Goal: Task Accomplishment & Management: Use online tool/utility

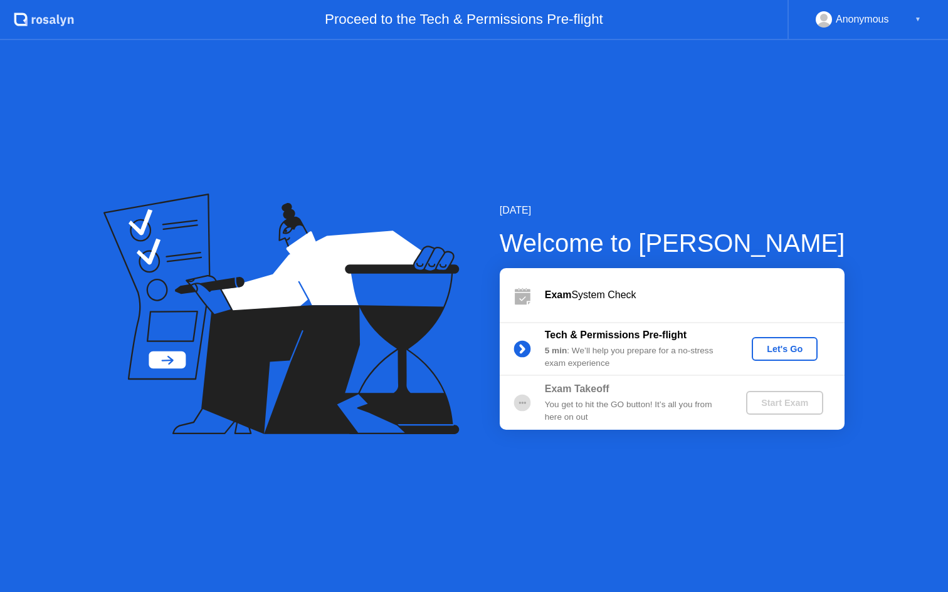
click at [791, 348] on div "Let's Go" at bounding box center [785, 349] width 56 height 10
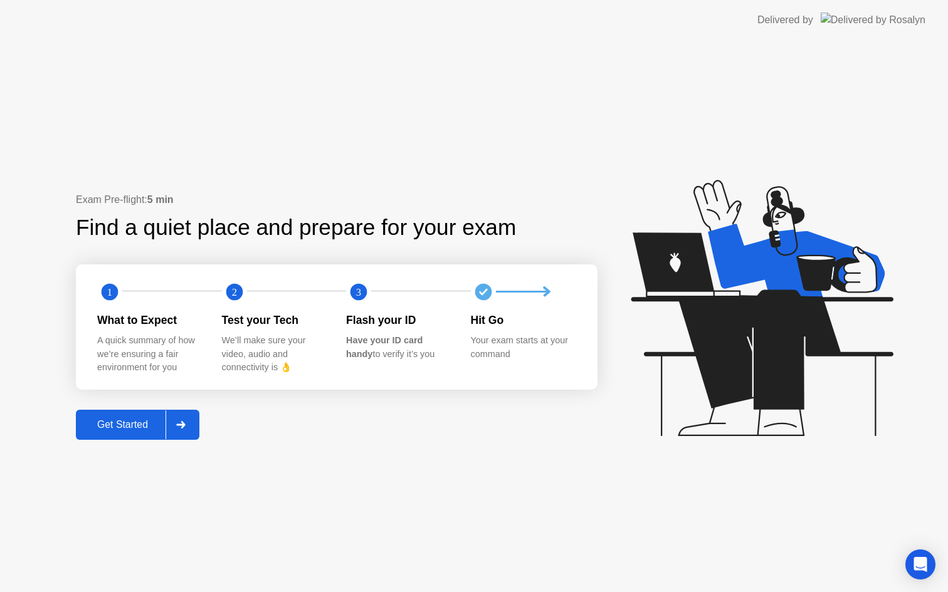
click at [132, 429] on div "Get Started" at bounding box center [123, 424] width 86 height 11
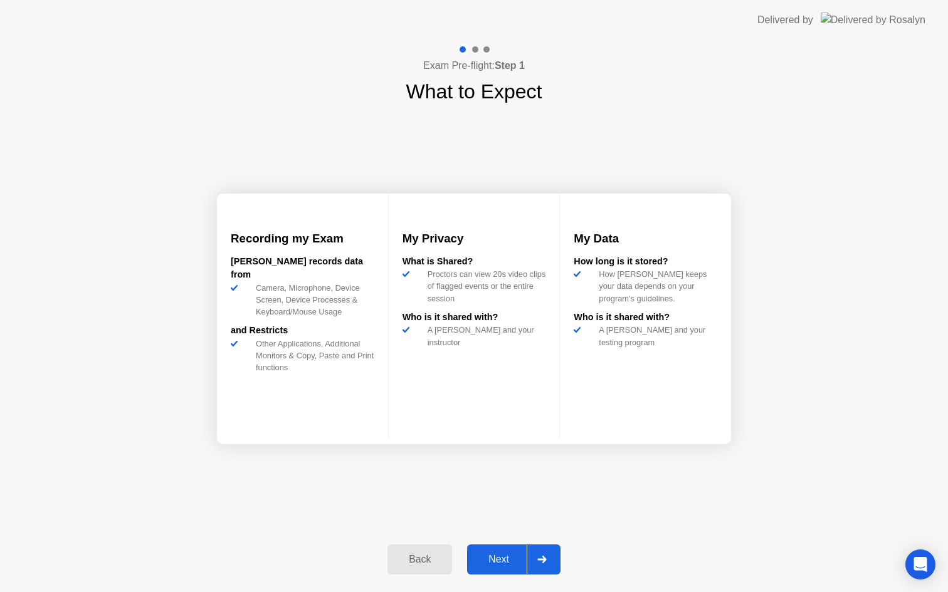
click at [499, 560] on div "Next" at bounding box center [499, 559] width 56 height 11
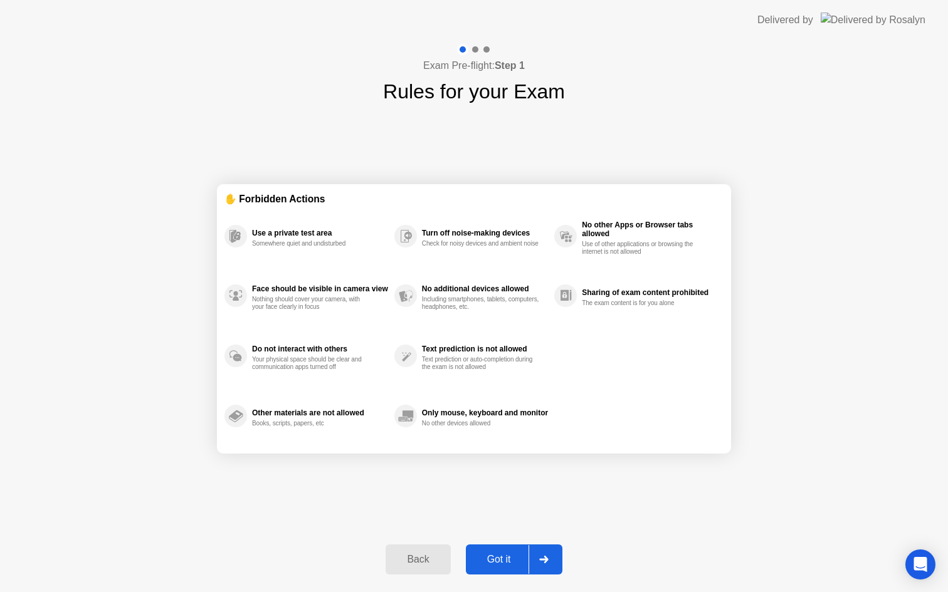
click at [498, 555] on div "Got it" at bounding box center [499, 559] width 59 height 11
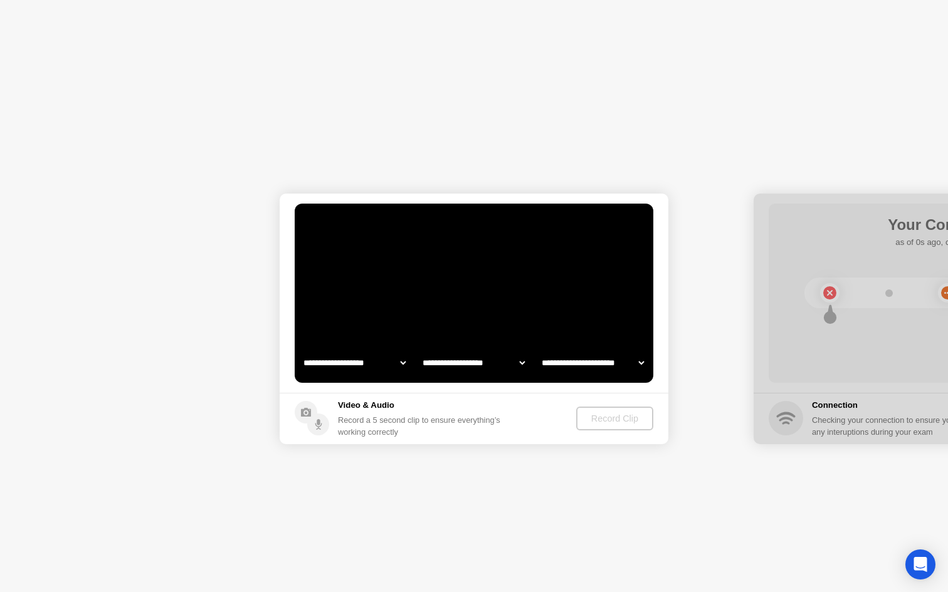
select select "**********"
select select "*******"
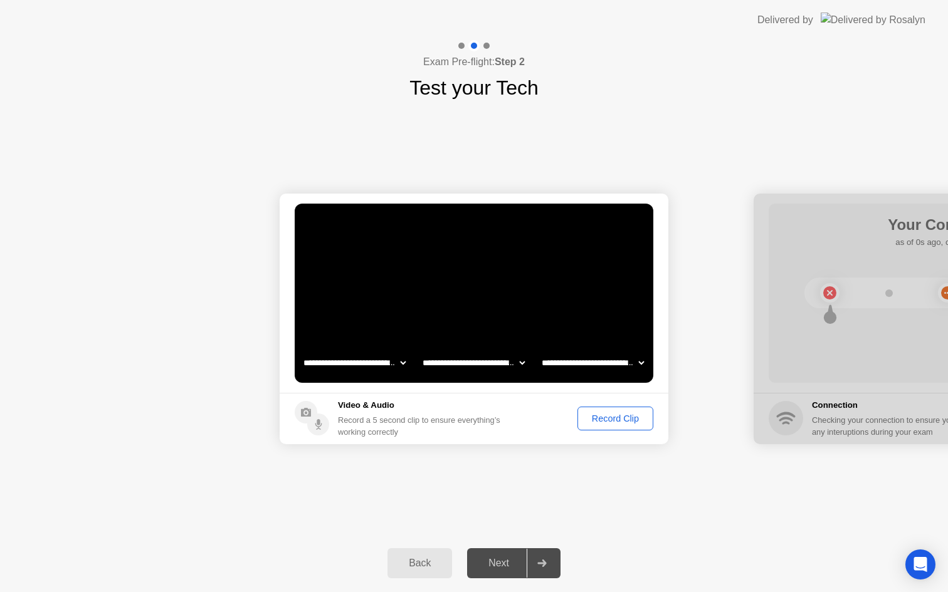
click at [621, 416] on div "Record Clip" at bounding box center [615, 419] width 67 height 10
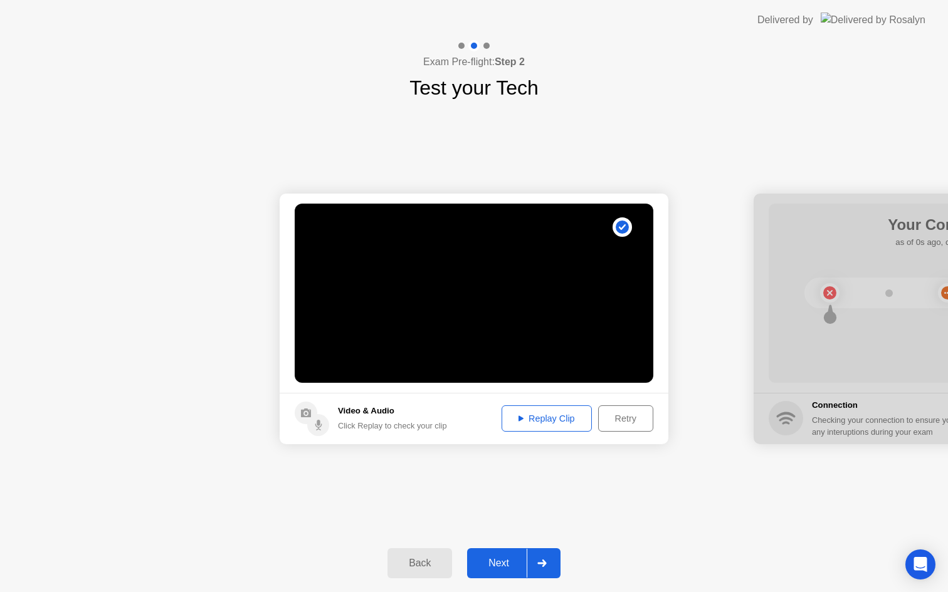
click at [500, 565] on div "Next" at bounding box center [499, 563] width 56 height 11
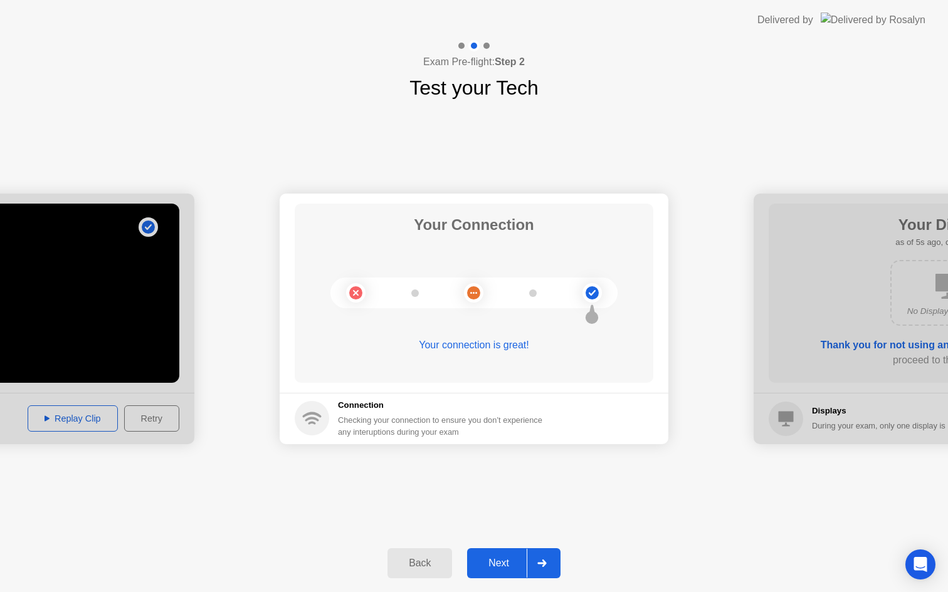
click at [507, 565] on div "Next" at bounding box center [499, 563] width 56 height 11
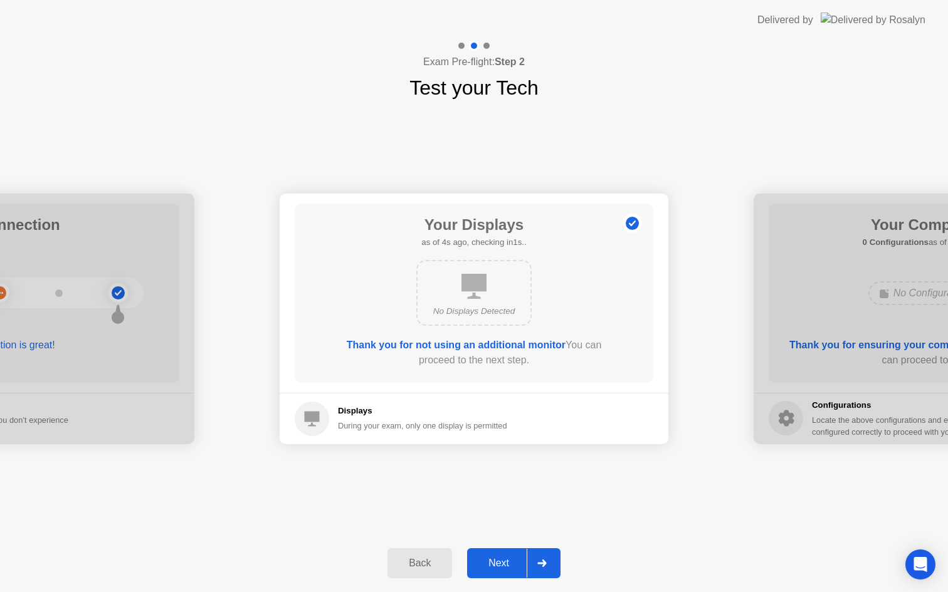
click at [505, 561] on div "Next" at bounding box center [499, 563] width 56 height 11
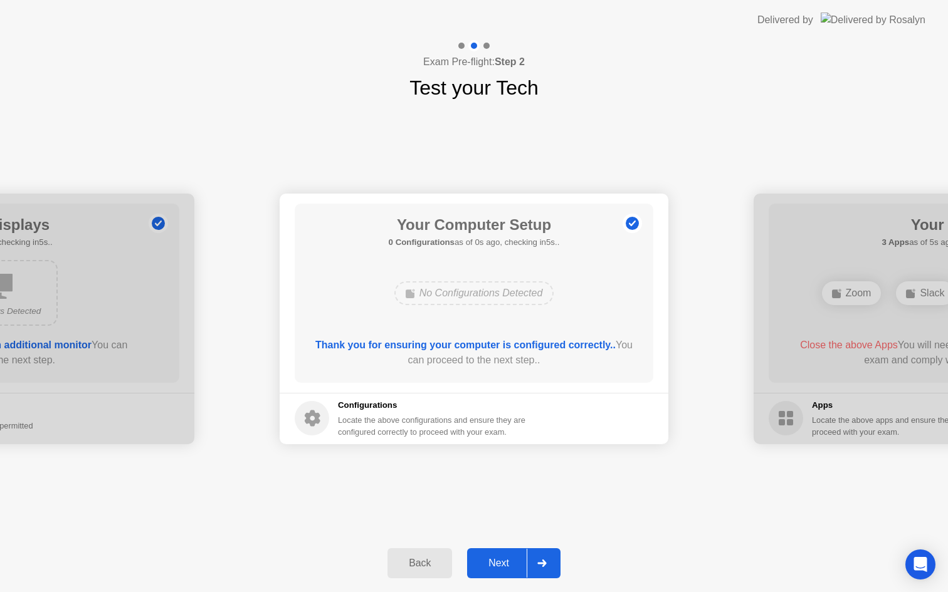
click at [501, 561] on div "Next" at bounding box center [499, 563] width 56 height 11
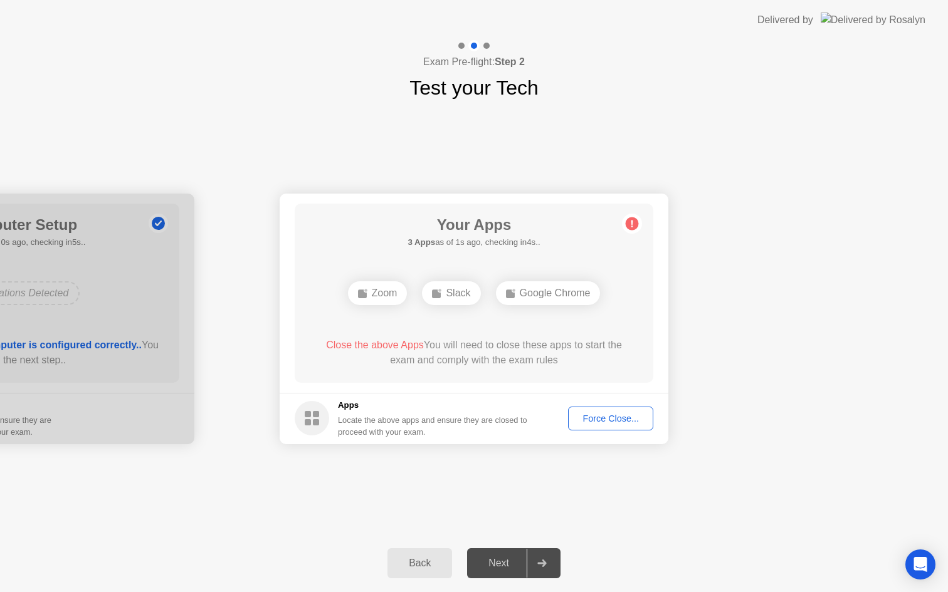
click at [609, 424] on div "Force Close..." at bounding box center [610, 419] width 76 height 10
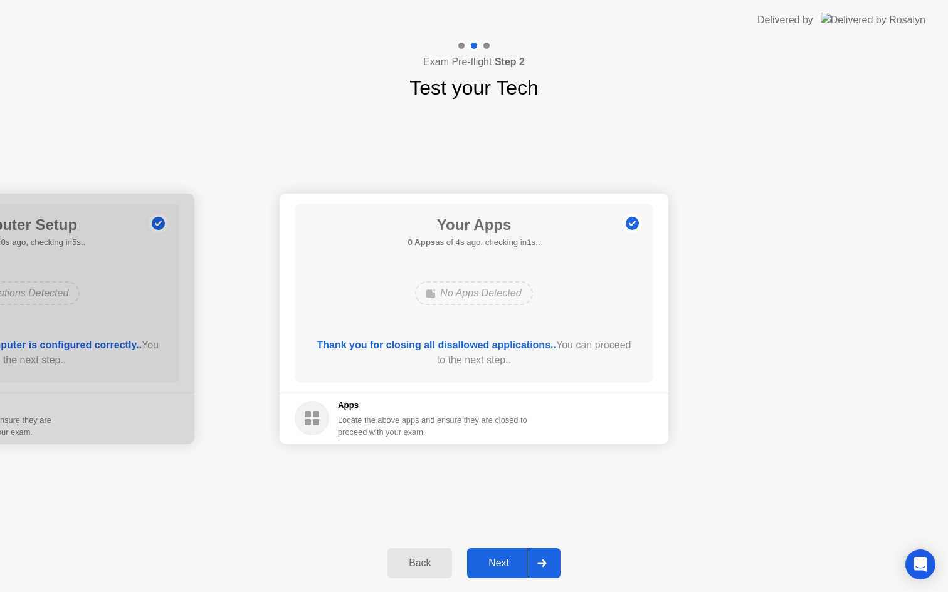
click at [500, 562] on div "Next" at bounding box center [499, 563] width 56 height 11
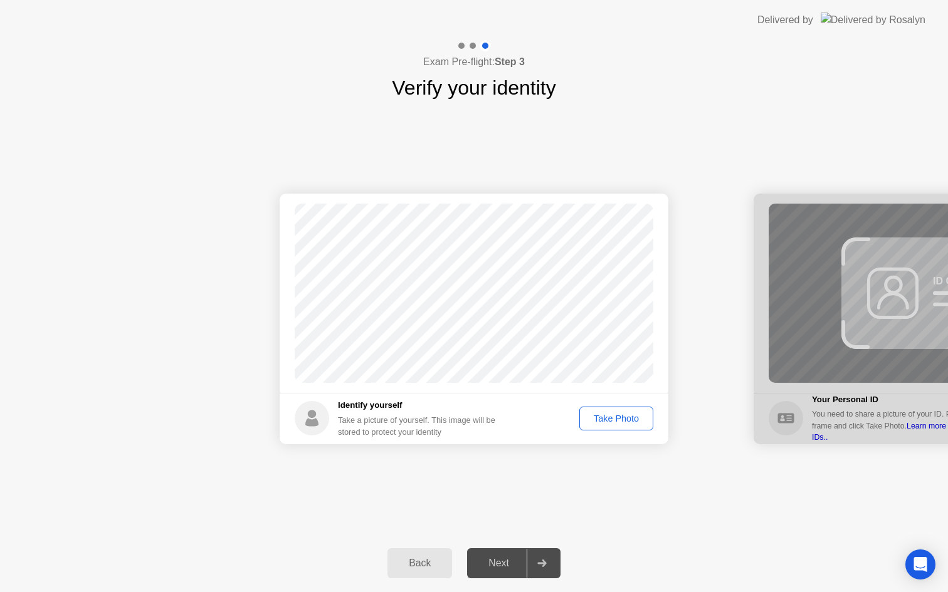
click at [627, 417] on div "Take Photo" at bounding box center [616, 419] width 65 height 10
click at [506, 562] on div "Next" at bounding box center [499, 563] width 56 height 11
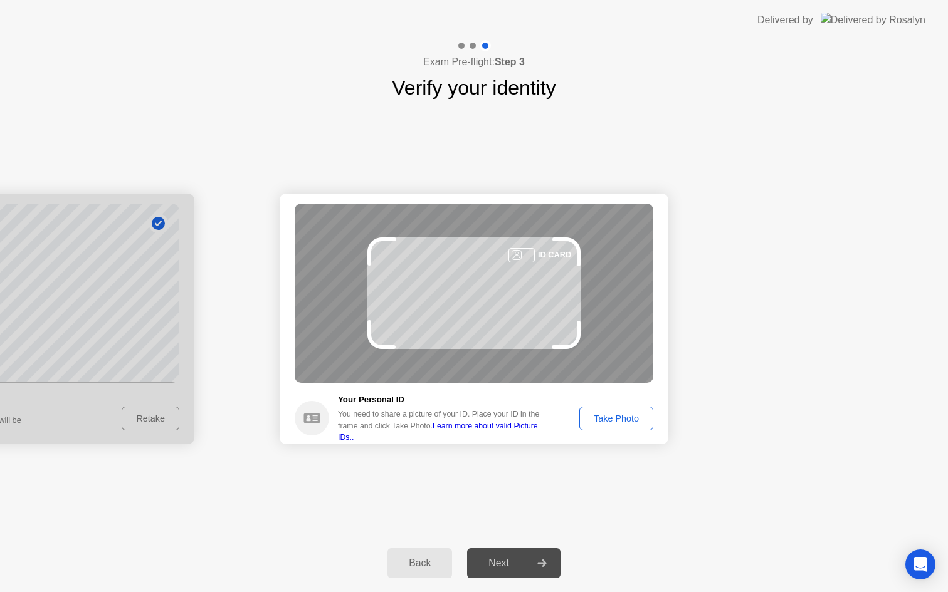
click at [617, 423] on div "Take Photo" at bounding box center [616, 419] width 65 height 10
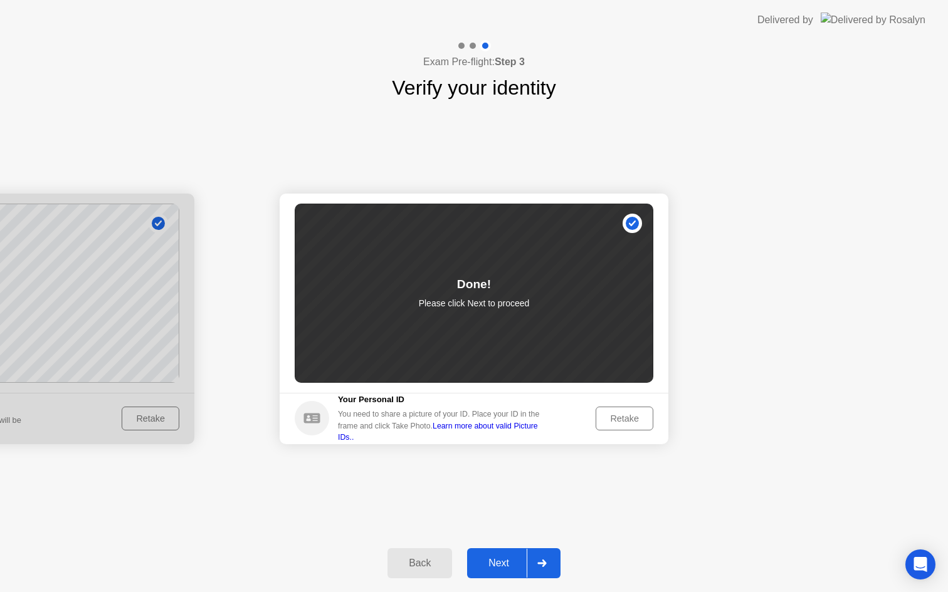
click at [501, 559] on div "Next" at bounding box center [499, 563] width 56 height 11
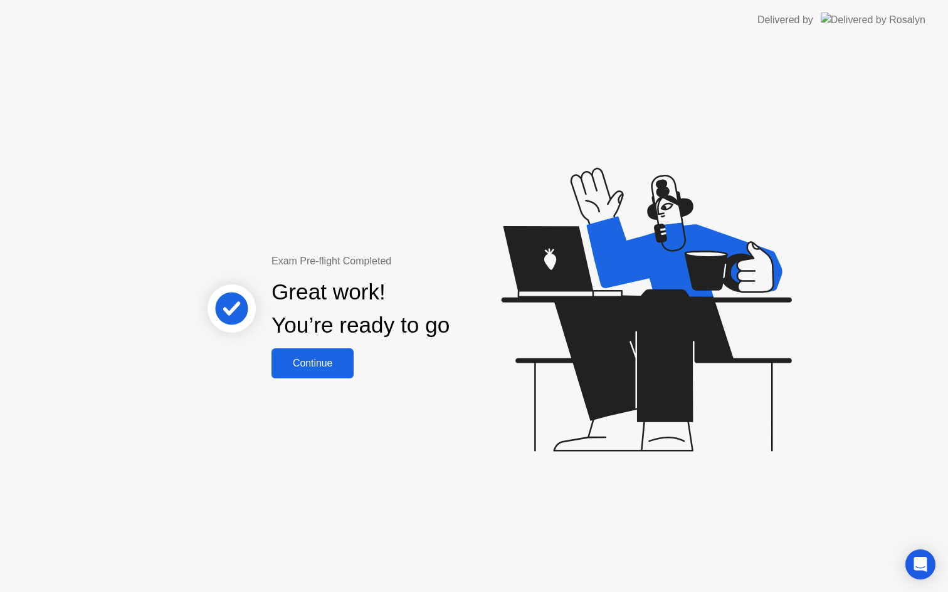
click at [321, 360] on div "Continue" at bounding box center [312, 363] width 75 height 11
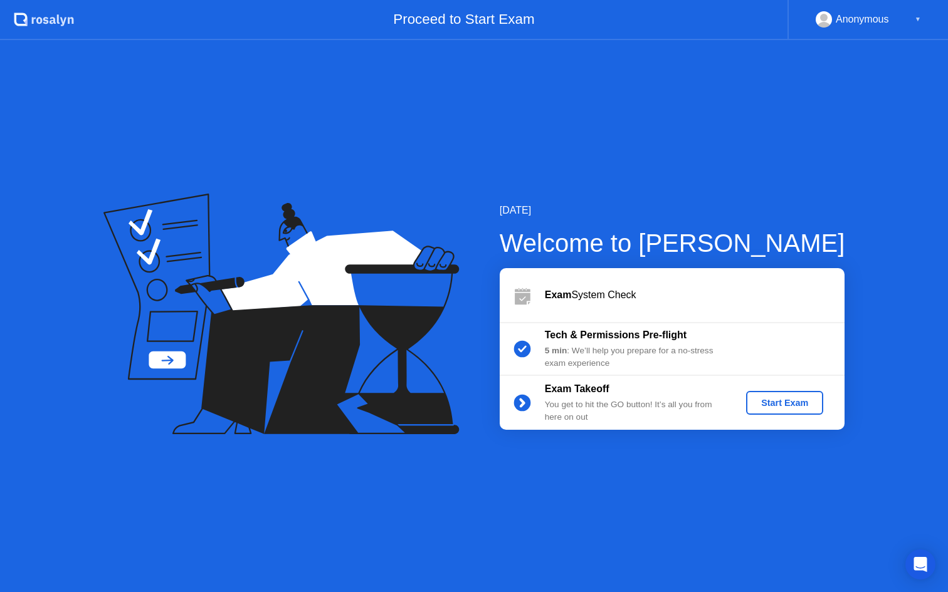
click at [795, 398] on div "Start Exam" at bounding box center [784, 403] width 67 height 10
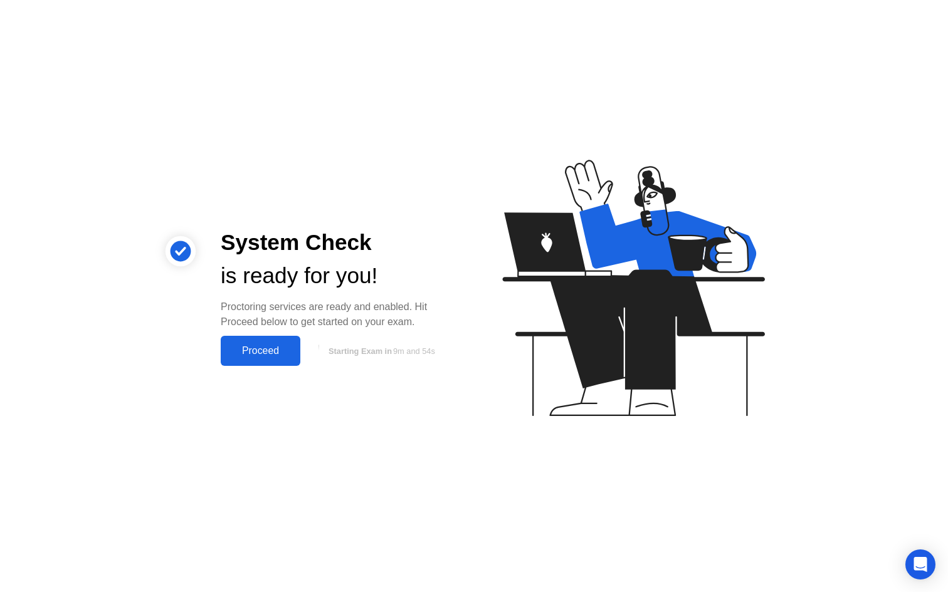
click at [263, 356] on div "Proceed" at bounding box center [260, 350] width 72 height 11
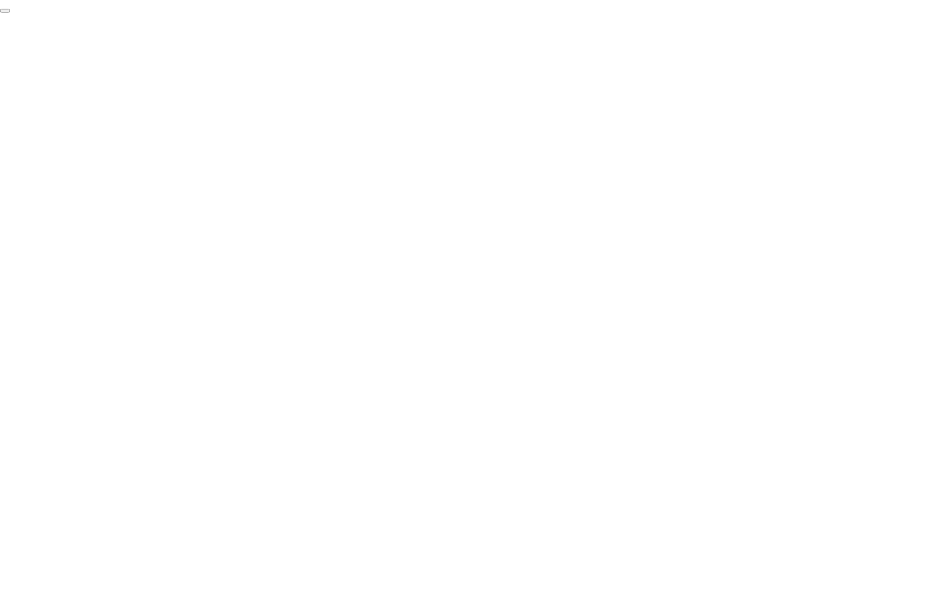
click div "End Proctoring Session"
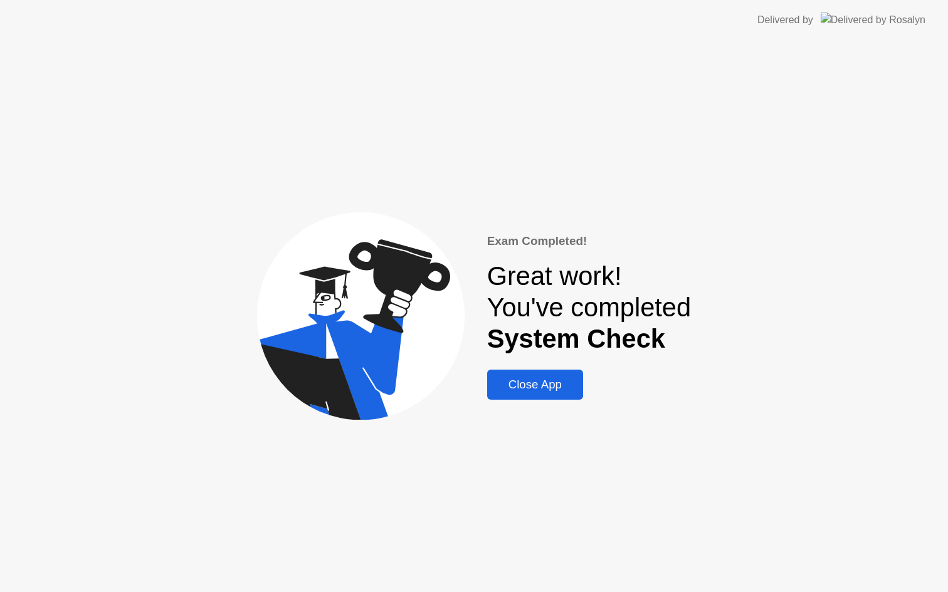
click at [542, 387] on div "Close App" at bounding box center [535, 385] width 88 height 14
